Goal: Find specific page/section: Find specific page/section

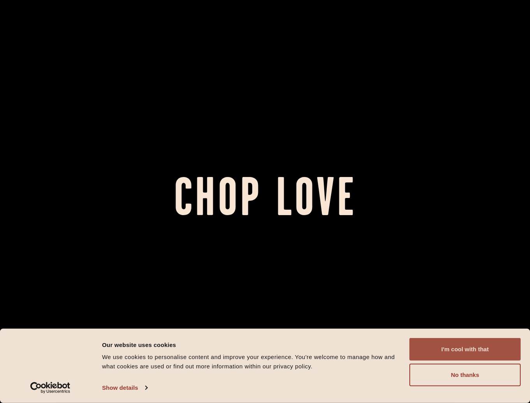
click at [475, 353] on button "I'm cool with that" at bounding box center [464, 349] width 111 height 23
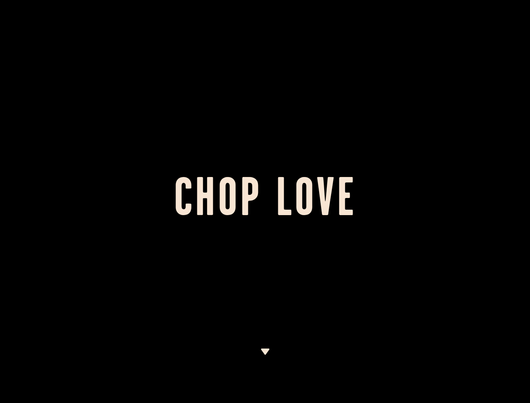
click at [265, 349] on img at bounding box center [265, 351] width 10 height 6
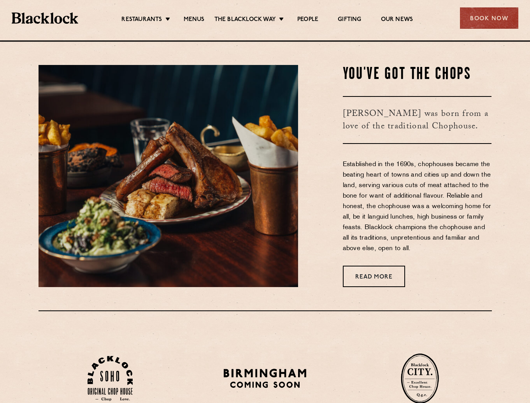
scroll to position [362, 0]
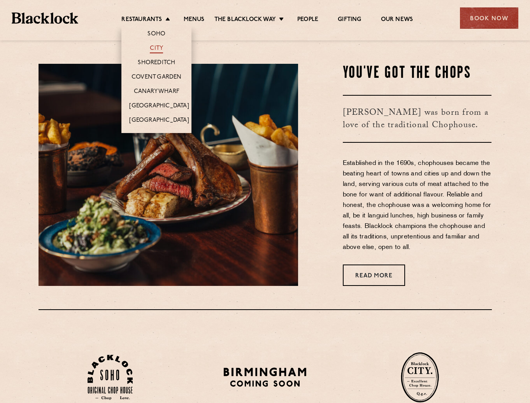
click at [152, 48] on link "City" at bounding box center [156, 49] width 13 height 9
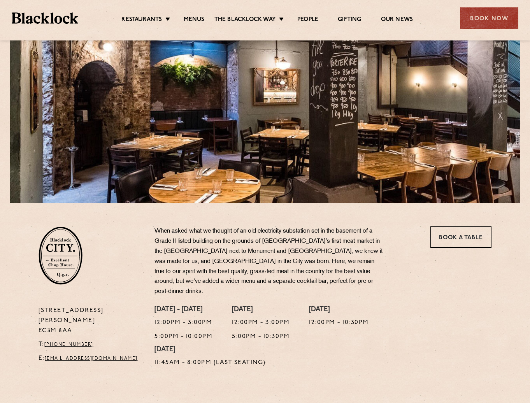
scroll to position [78, 0]
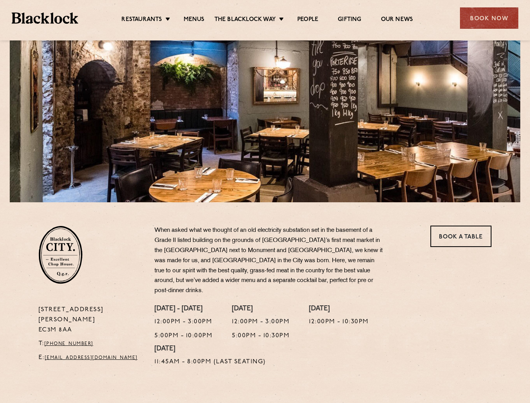
drag, startPoint x: 38, startPoint y: 299, endPoint x: 76, endPoint y: 308, distance: 39.0
click at [76, 308] on div "[STREET_ADDRESS][PERSON_NAME] T: [PHONE_NUMBER] E: [EMAIL_ADDRESS][DOMAIN_NAME]" at bounding box center [91, 338] width 116 height 66
copy p "[STREET_ADDRESS][PERSON_NAME]"
